Goal: Information Seeking & Learning: Learn about a topic

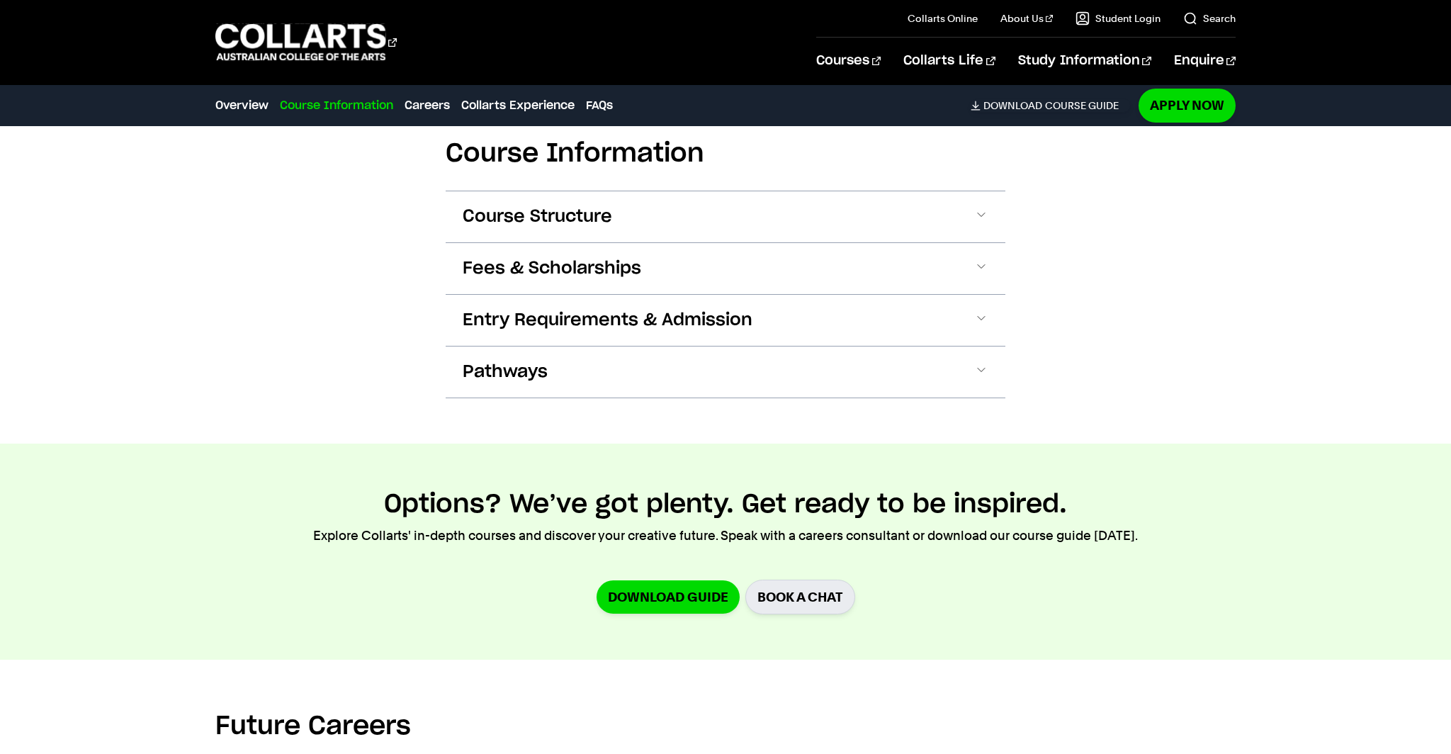
scroll to position [2037, 0]
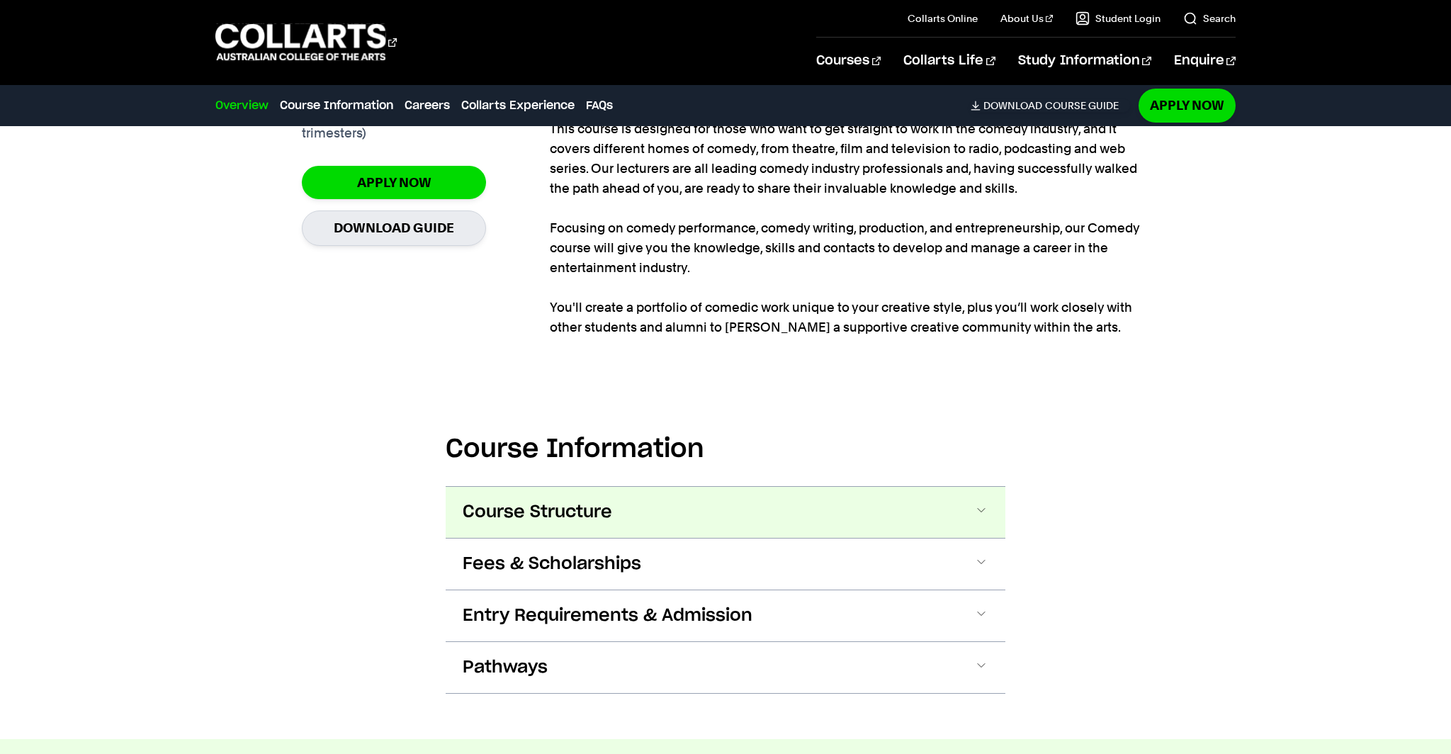
click at [895, 503] on button "Course Structure" at bounding box center [726, 512] width 560 height 51
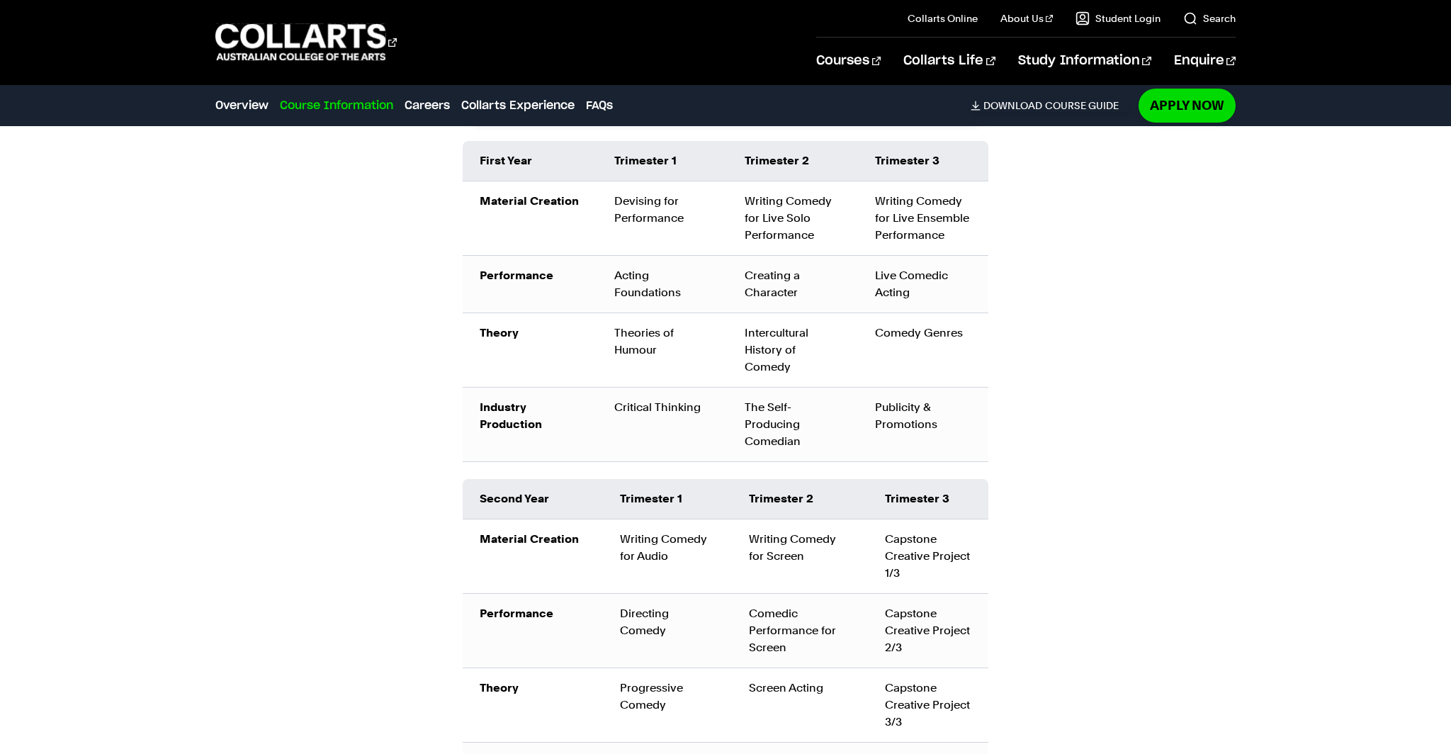
scroll to position [1667, 0]
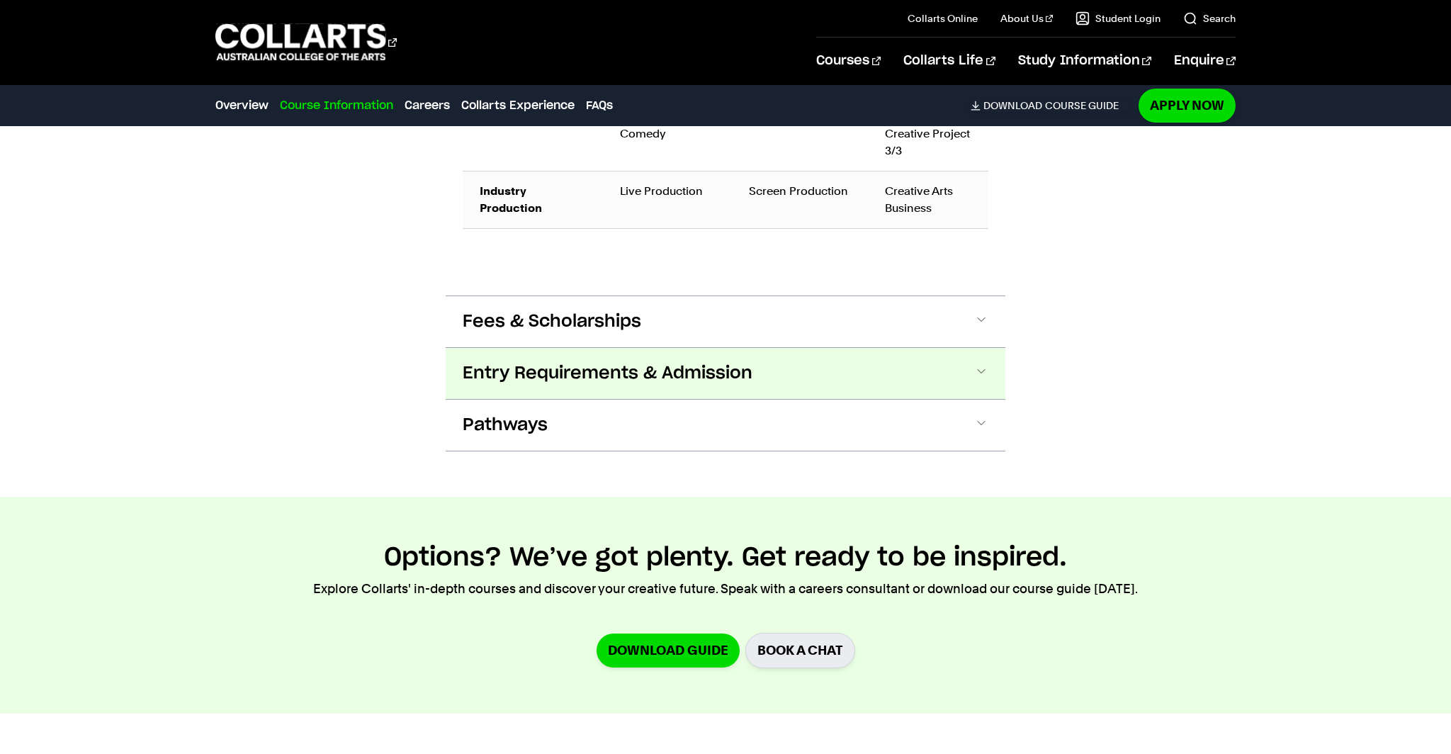
click at [871, 378] on button "Entry Requirements & Admission" at bounding box center [726, 373] width 560 height 51
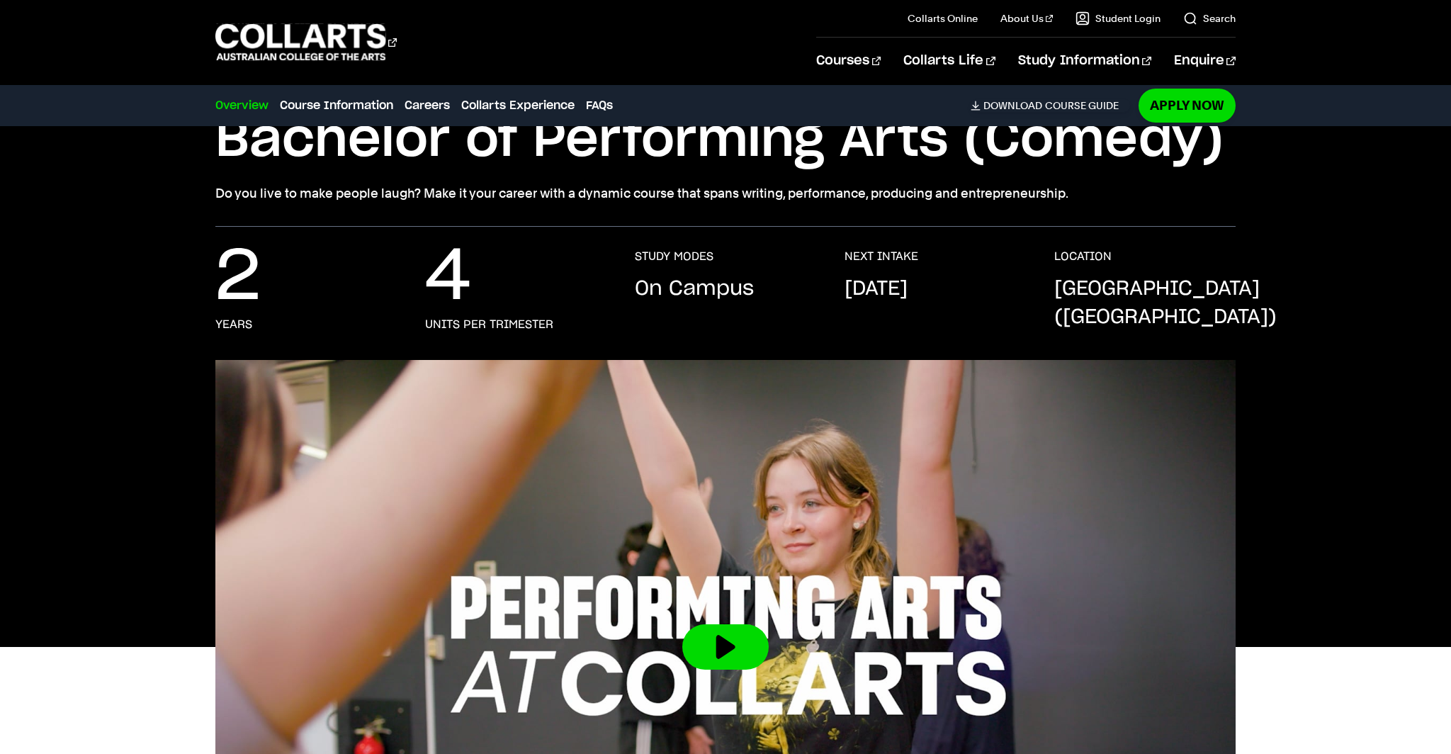
scroll to position [0, 0]
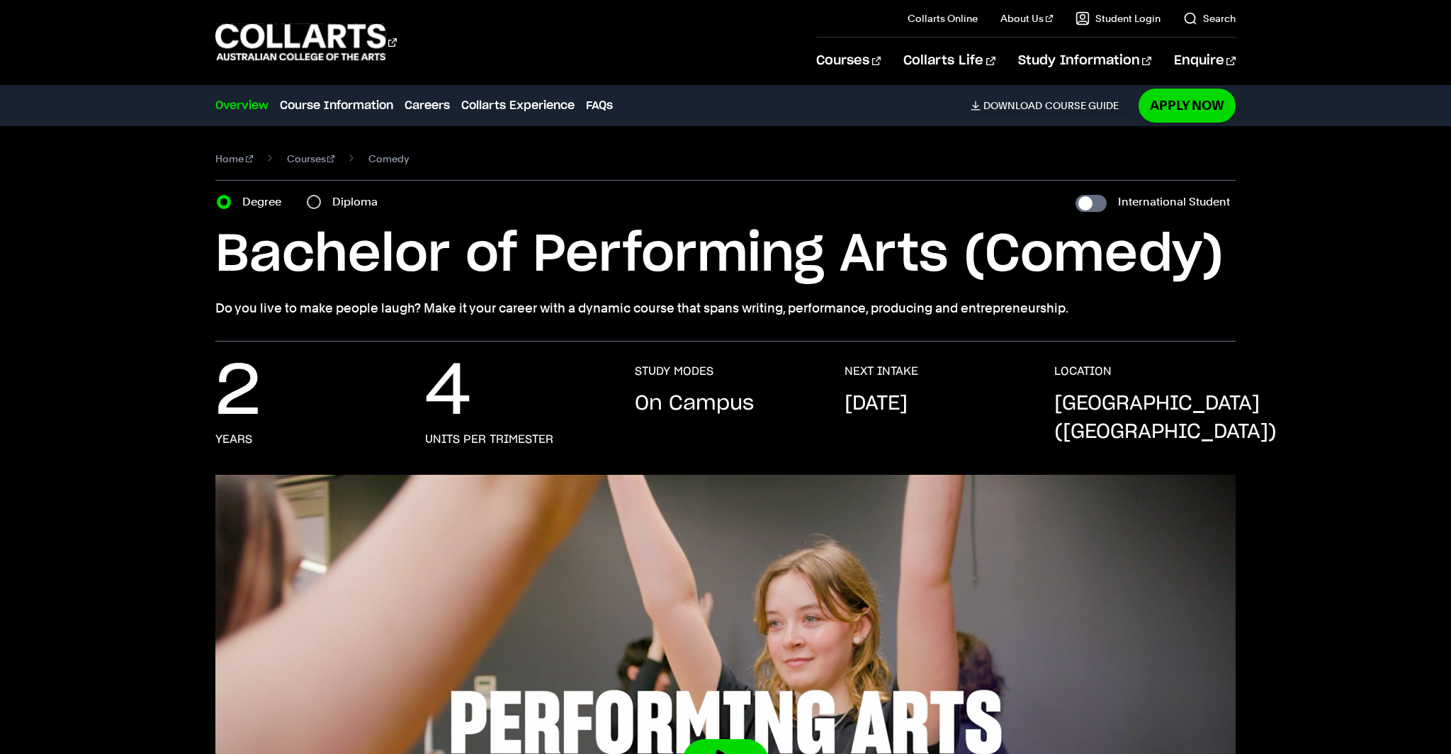
drag, startPoint x: 295, startPoint y: 156, endPoint x: 330, endPoint y: 157, distance: 34.7
click at [295, 156] on link "Courses" at bounding box center [311, 159] width 48 height 20
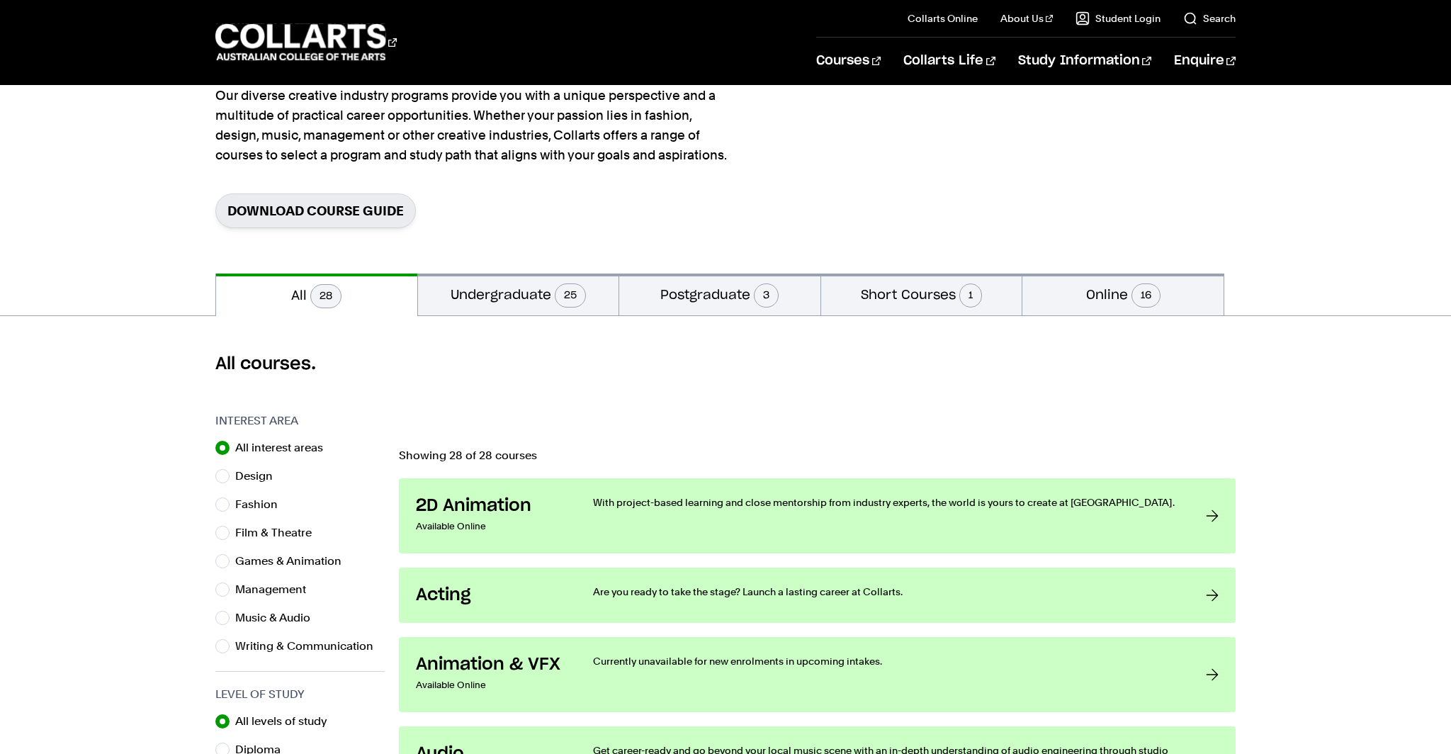
scroll to position [169, 0]
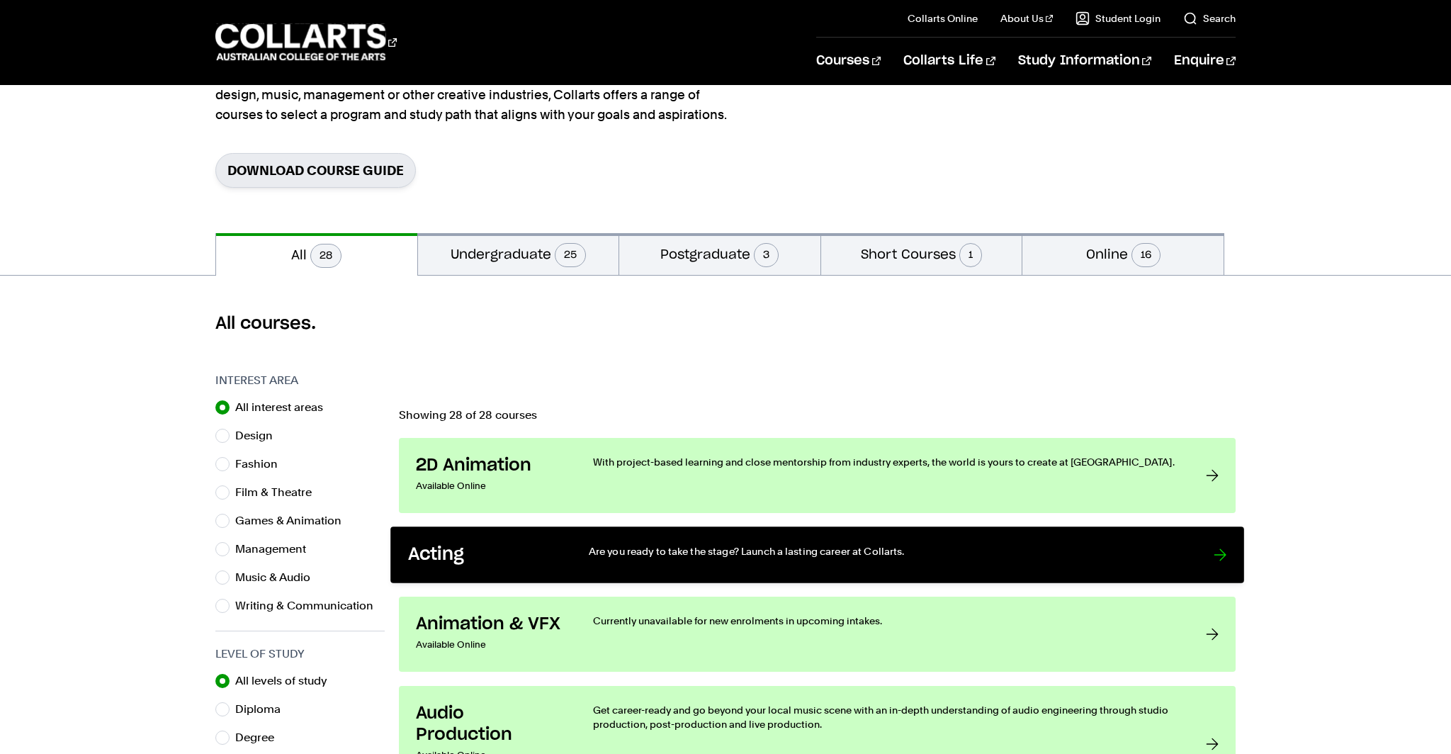
click at [1169, 546] on p "Are you ready to take the stage? Launch a lasting career at Collarts." at bounding box center [887, 551] width 596 height 14
click at [1214, 551] on div at bounding box center [1220, 555] width 13 height 22
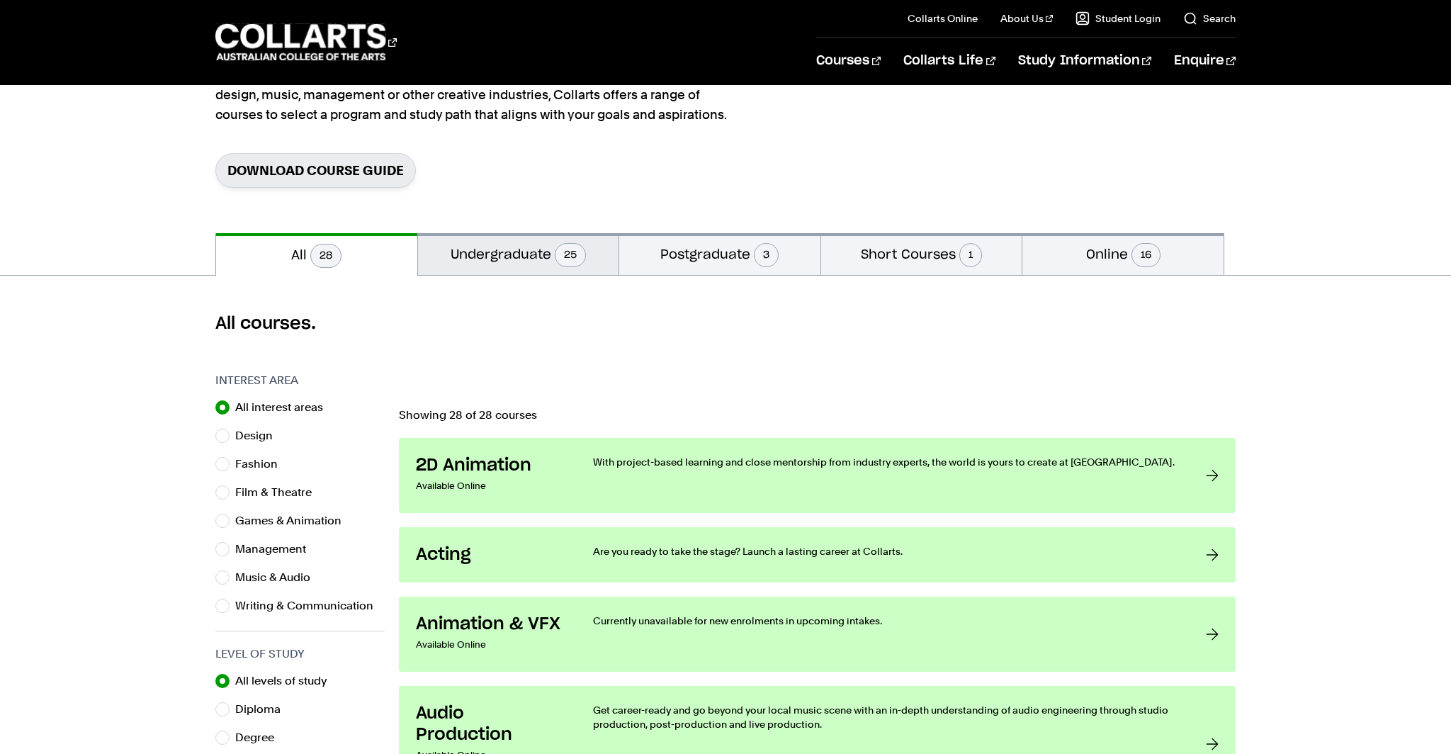
click at [519, 255] on button "Undergraduate 25" at bounding box center [518, 254] width 201 height 42
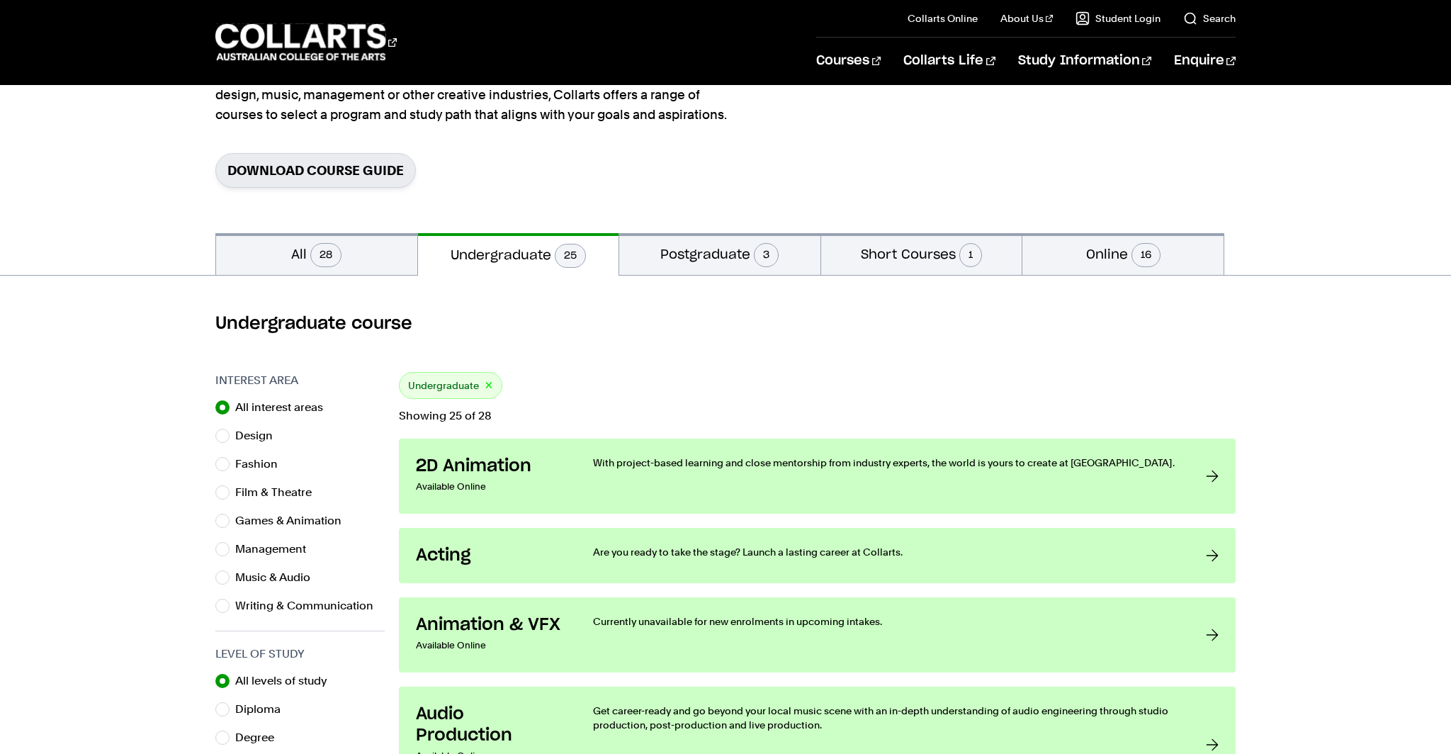
scroll to position [174, 0]
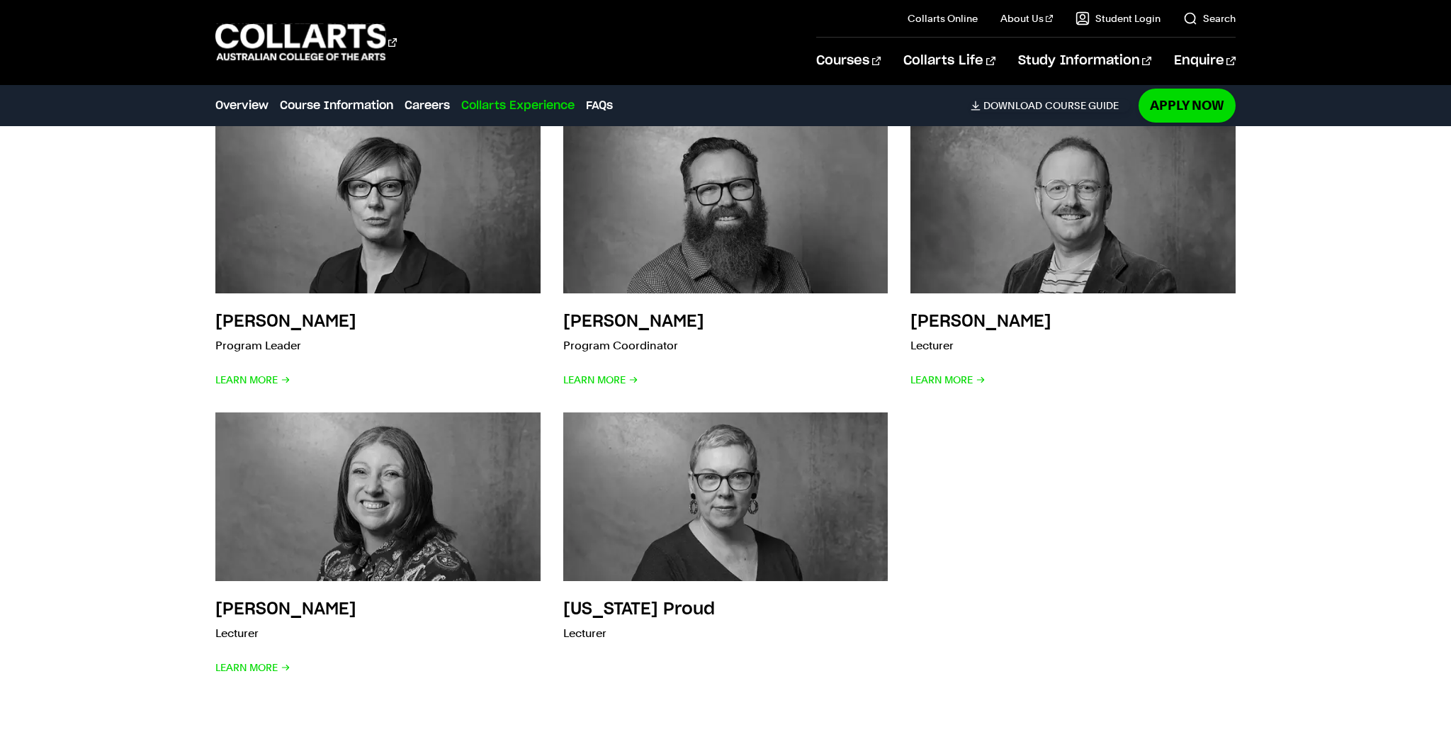
scroll to position [3706, 0]
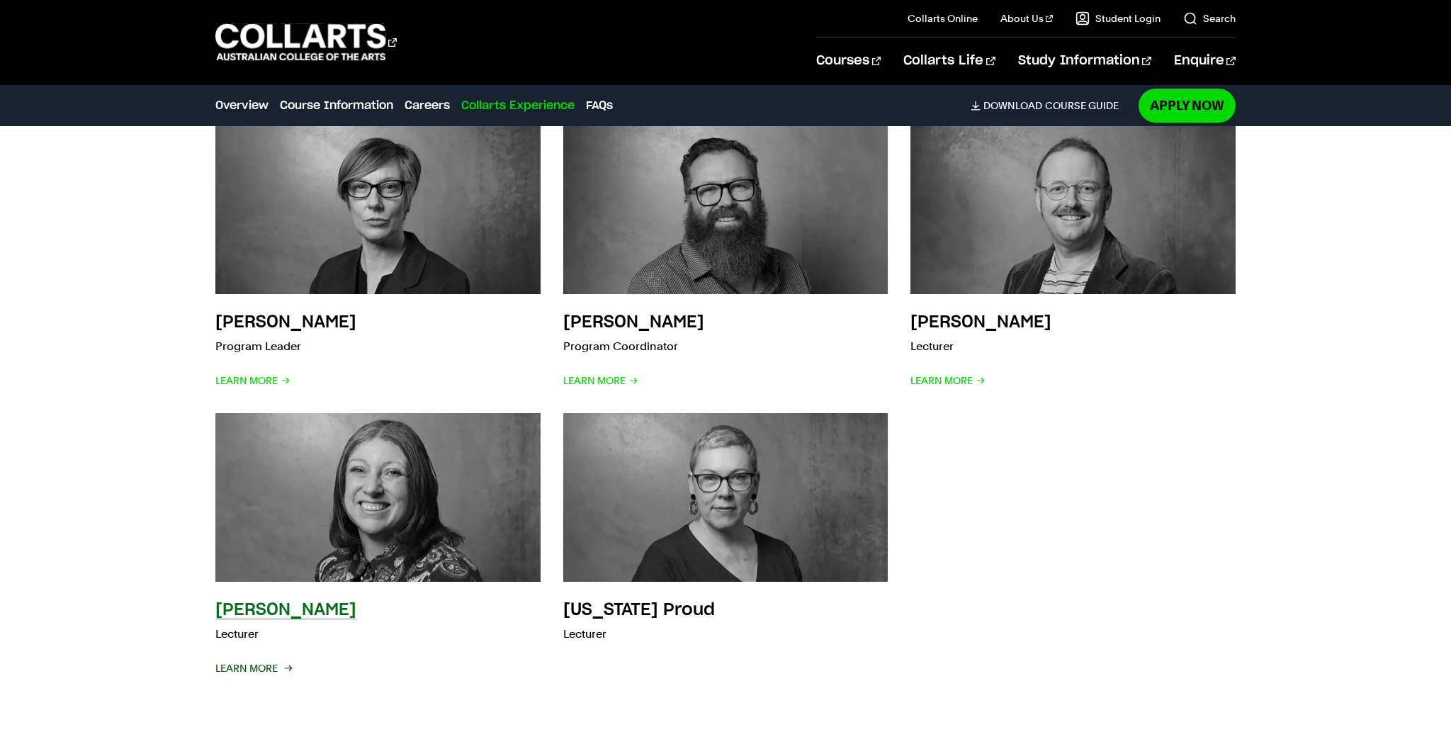
click at [254, 658] on span "Learn More" at bounding box center [252, 668] width 75 height 20
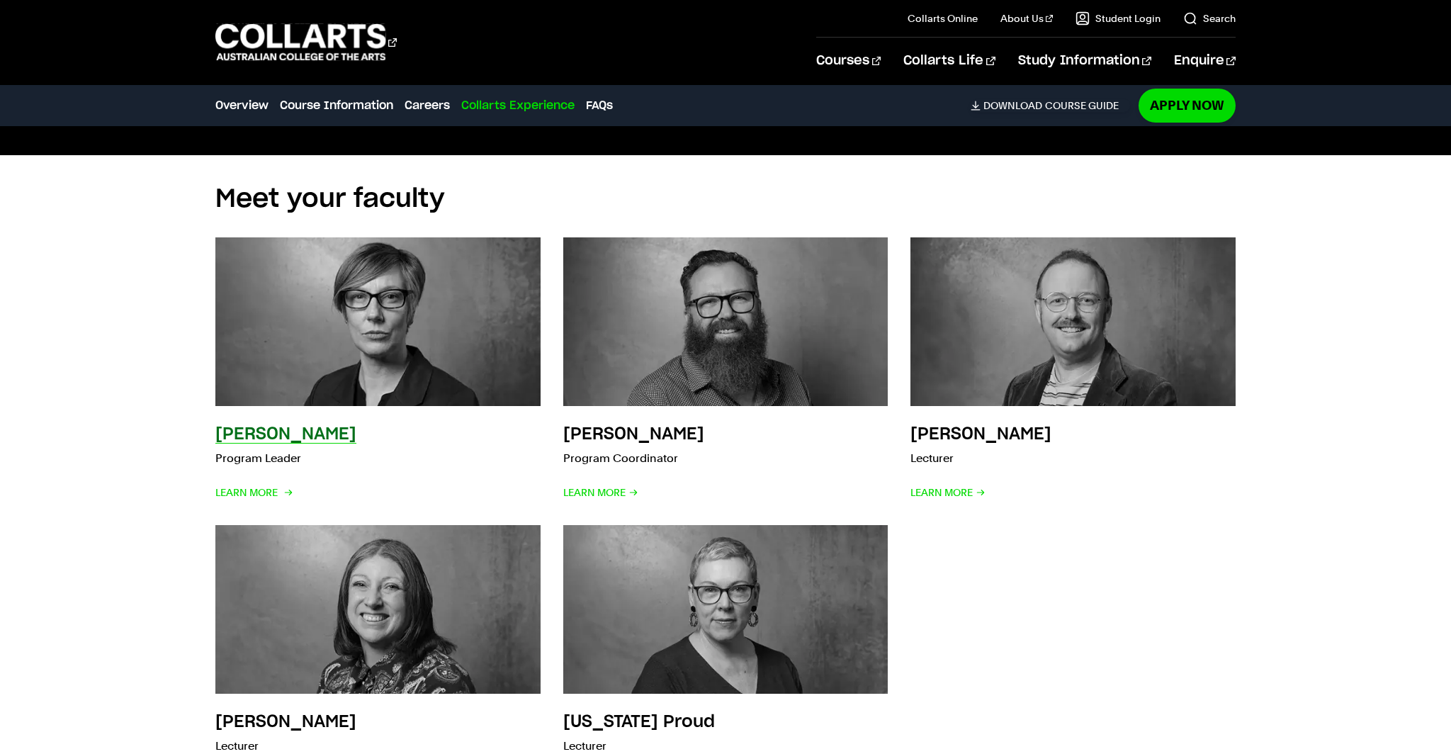
scroll to position [3533, 0]
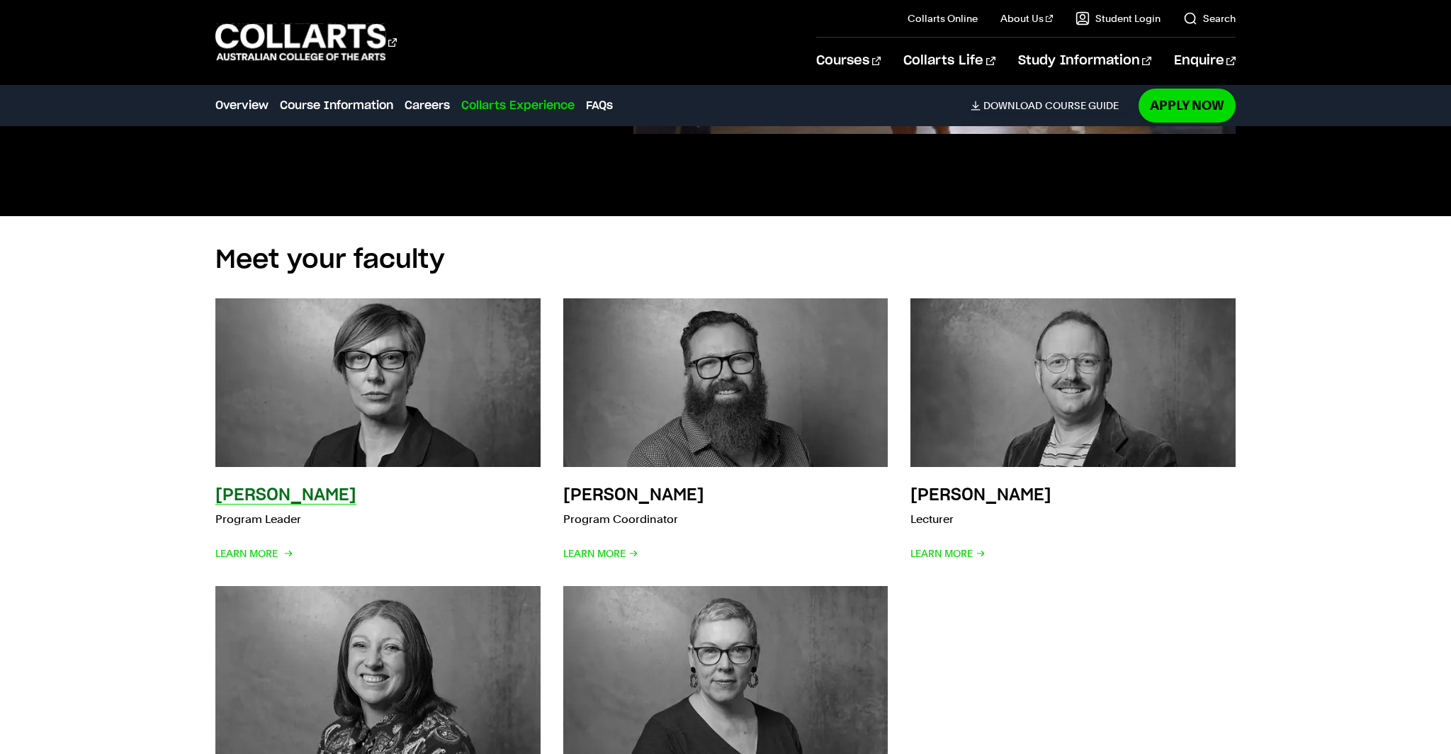
click at [304, 363] on img at bounding box center [378, 383] width 358 height 186
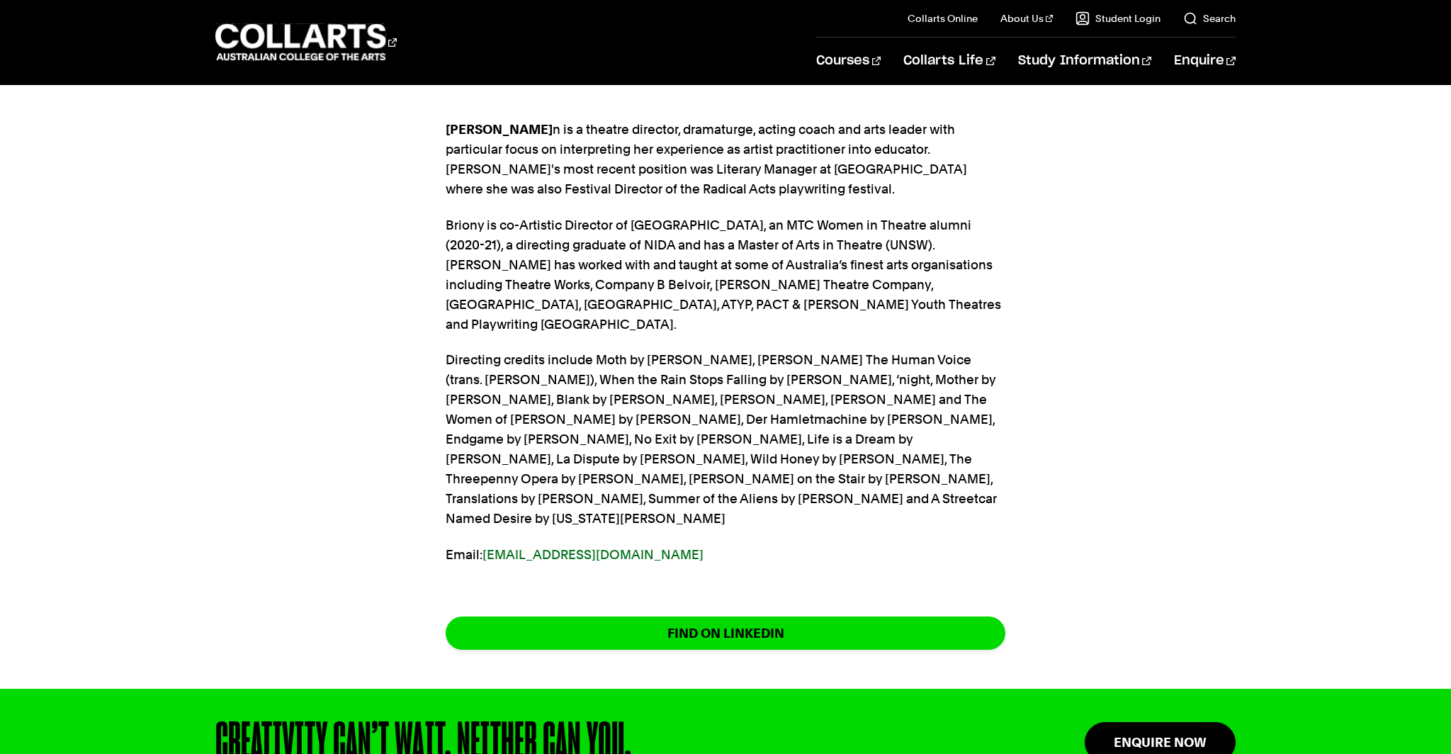
scroll to position [462, 0]
